Goal: Find specific page/section: Find specific page/section

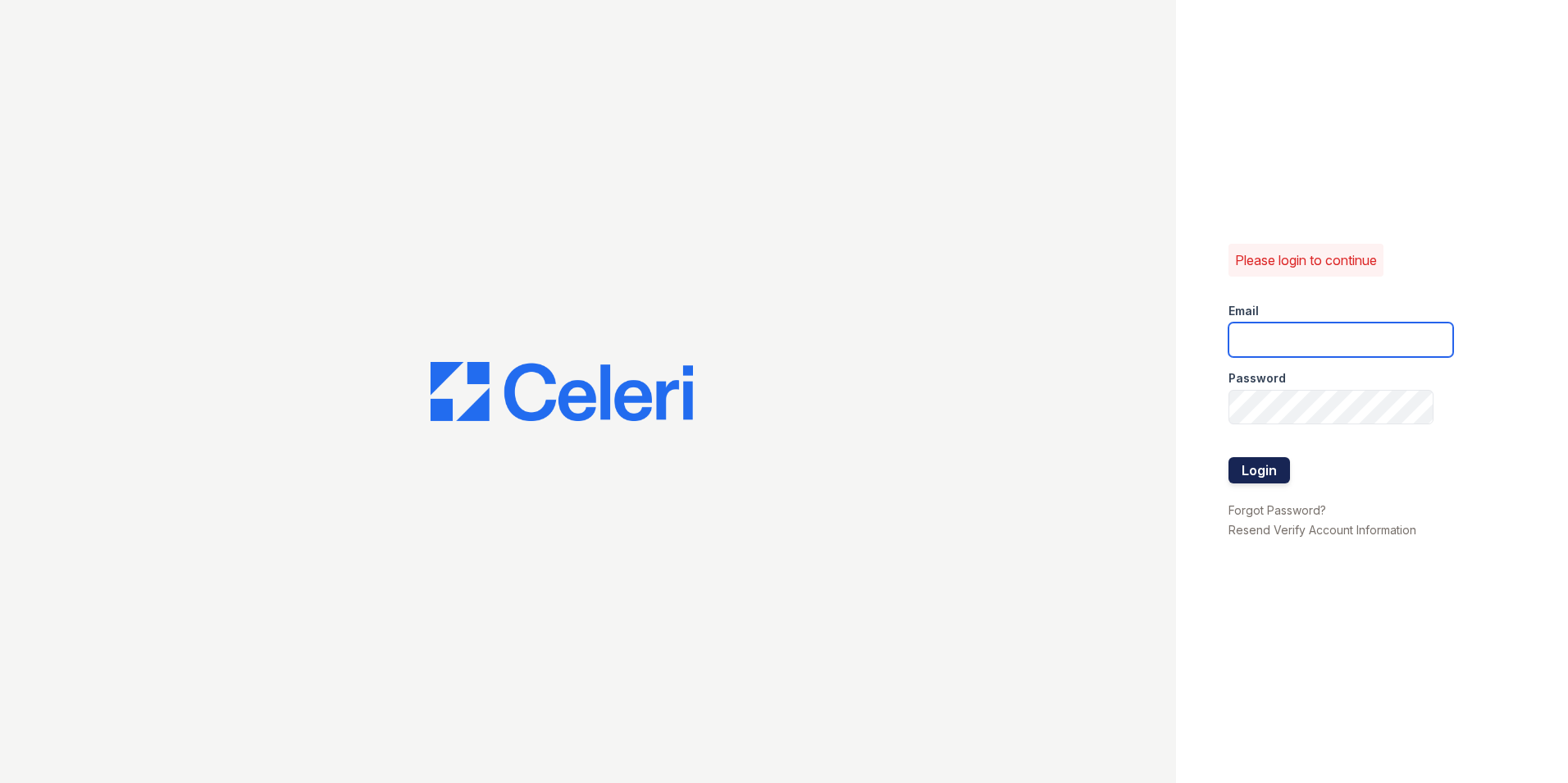
type input "[DOMAIN_NAME][EMAIL_ADDRESS][DOMAIN_NAME]"
click at [1252, 480] on button "Login" at bounding box center [1260, 470] width 62 height 27
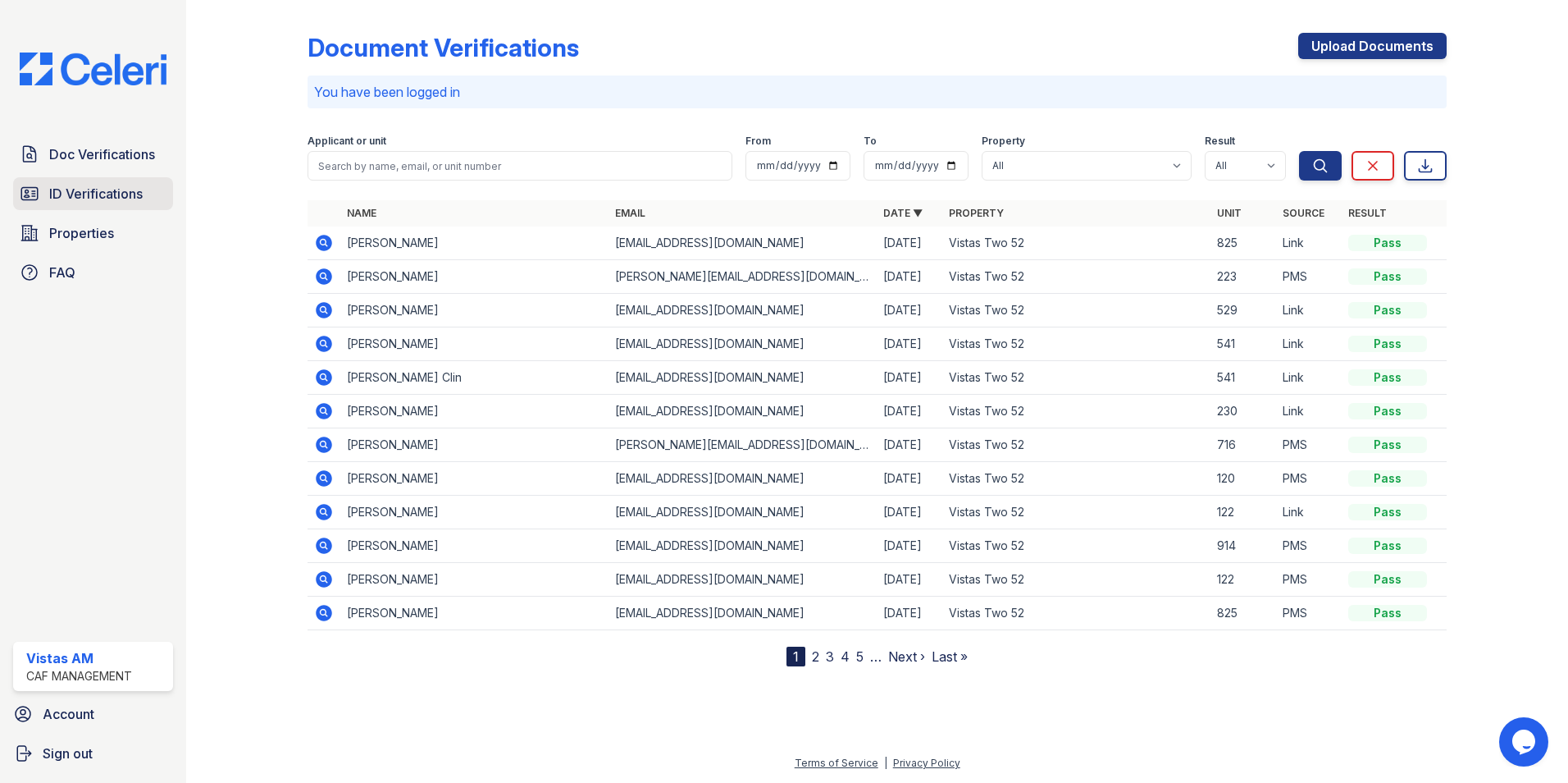
click at [74, 199] on span "ID Verifications" at bounding box center [95, 193] width 94 height 20
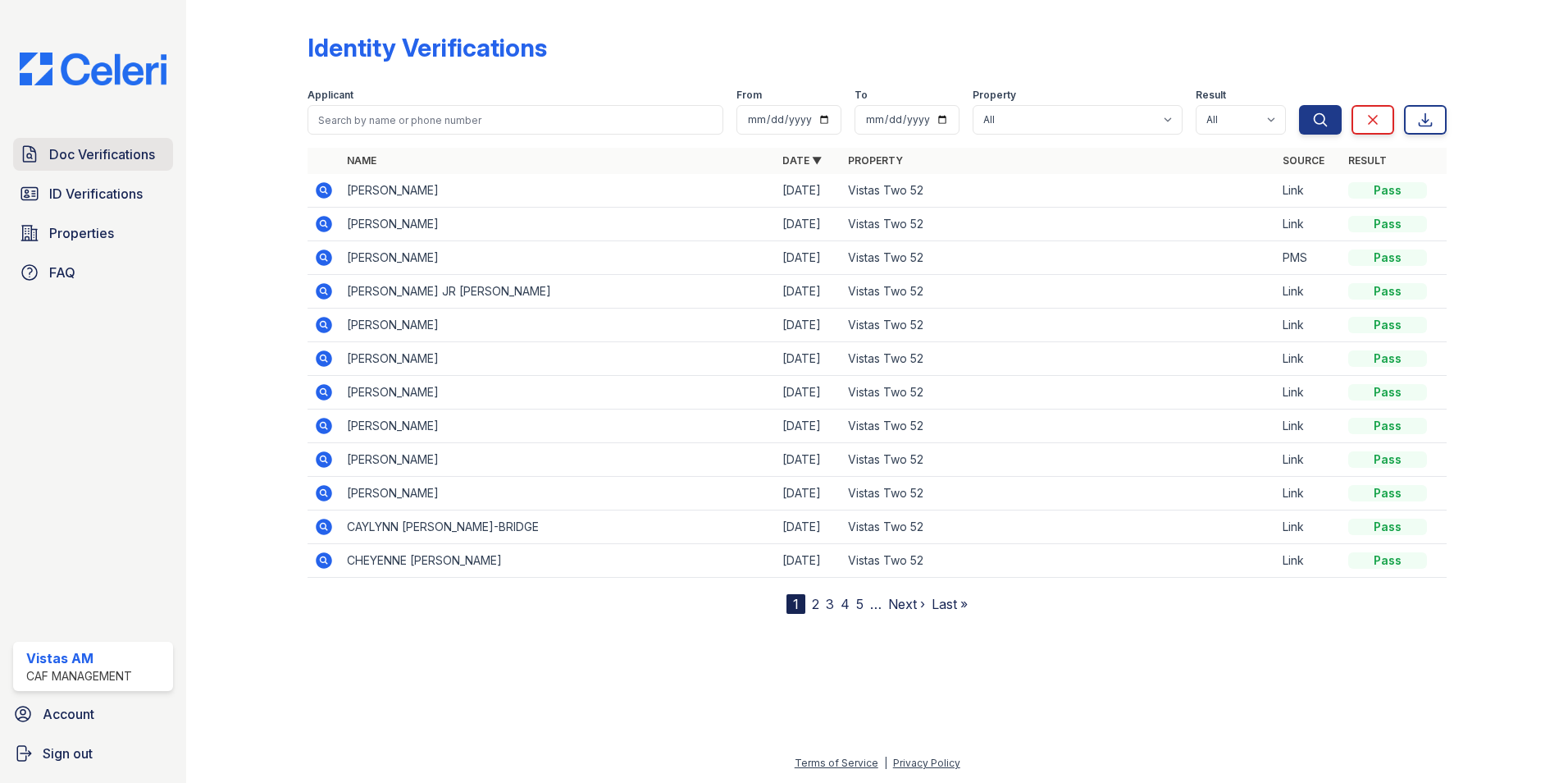
click at [111, 158] on span "Doc Verifications" at bounding box center [101, 154] width 106 height 20
